Goal: Information Seeking & Learning: Learn about a topic

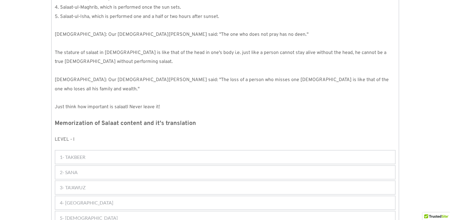
scroll to position [208, 0]
click at [169, 150] on div "1- TAKBEER" at bounding box center [225, 156] width 340 height 13
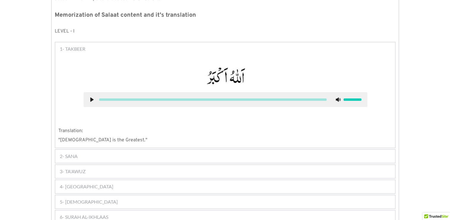
scroll to position [335, 0]
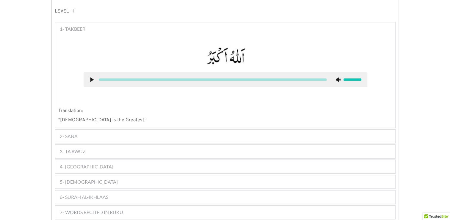
click at [181, 129] on div "2- SANA" at bounding box center [225, 135] width 340 height 13
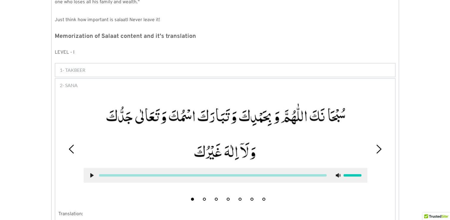
scroll to position [293, 0]
click at [13, 212] on div "Kalimas Duas Suras [DEMOGRAPHIC_DATA] 1 [DEMOGRAPHIC_DATA] 2 Salaat 3 Miscellen…" at bounding box center [225, 186] width 450 height 754
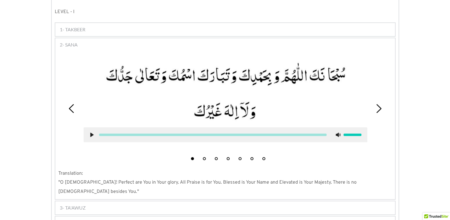
scroll to position [334, 0]
drag, startPoint x: 81, startPoint y: 173, endPoint x: 137, endPoint y: 179, distance: 56.6
click at [137, 179] on div "1 2 3 4 5 6 7 Translation: "O [DEMOGRAPHIC_DATA]! Perfect are You in Your glory…" at bounding box center [225, 125] width 340 height 148
drag, startPoint x: 237, startPoint y: 173, endPoint x: 289, endPoint y: 179, distance: 52.7
click at [289, 179] on div "1 2 3 4 5 6 7 Translation: "O [DEMOGRAPHIC_DATA]! Perfect are You in Your glory…" at bounding box center [225, 125] width 340 height 148
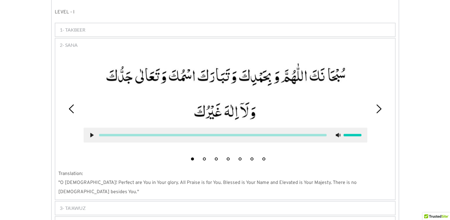
drag, startPoint x: 289, startPoint y: 179, endPoint x: 285, endPoint y: 187, distance: 9.2
click at [285, 201] on div "3- TA'AWUZ" at bounding box center [225, 207] width 340 height 13
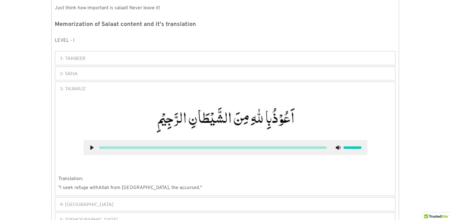
scroll to position [303, 0]
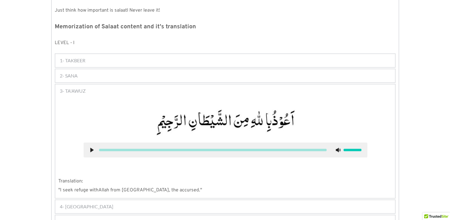
click at [172, 69] on div "2- SANA" at bounding box center [225, 75] width 340 height 13
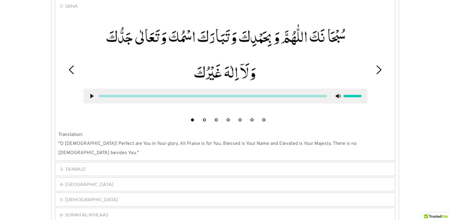
scroll to position [371, 0]
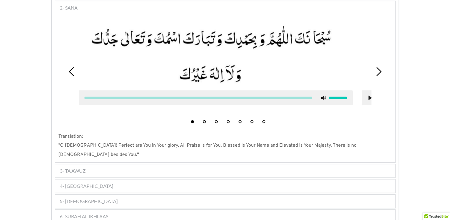
drag, startPoint x: 131, startPoint y: 29, endPoint x: 117, endPoint y: 29, distance: 14.0
click at [117, 29] on picture at bounding box center [211, 54] width 284 height 60
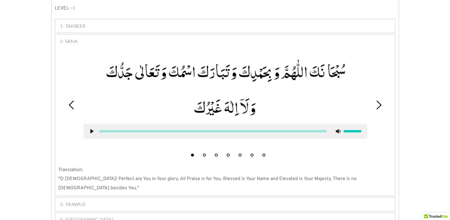
scroll to position [338, 0]
drag, startPoint x: 78, startPoint y: 31, endPoint x: 61, endPoint y: 31, distance: 17.0
click at [61, 35] on div "2- SANA" at bounding box center [225, 41] width 340 height 13
click at [387, 52] on div "1 2 3 4 5 6 7" at bounding box center [225, 104] width 334 height 109
click at [420, 47] on div "Kalimas Duas Suras [DEMOGRAPHIC_DATA] 1 [DEMOGRAPHIC_DATA] 2 Salaat 3 Miscellen…" at bounding box center [225, 141] width 450 height 754
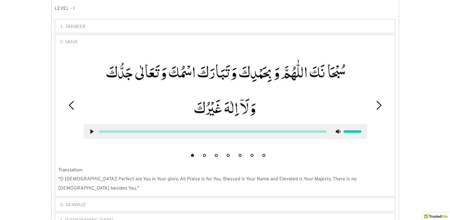
drag, startPoint x: 347, startPoint y: 51, endPoint x: 336, endPoint y: 72, distance: 24.0
click at [336, 72] on picture at bounding box center [226, 88] width 284 height 60
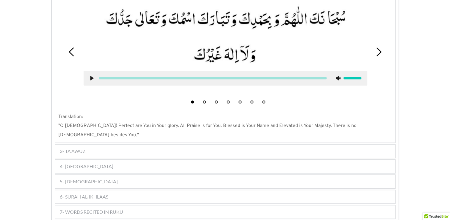
scroll to position [388, 0]
